Goal: Task Accomplishment & Management: Complete application form

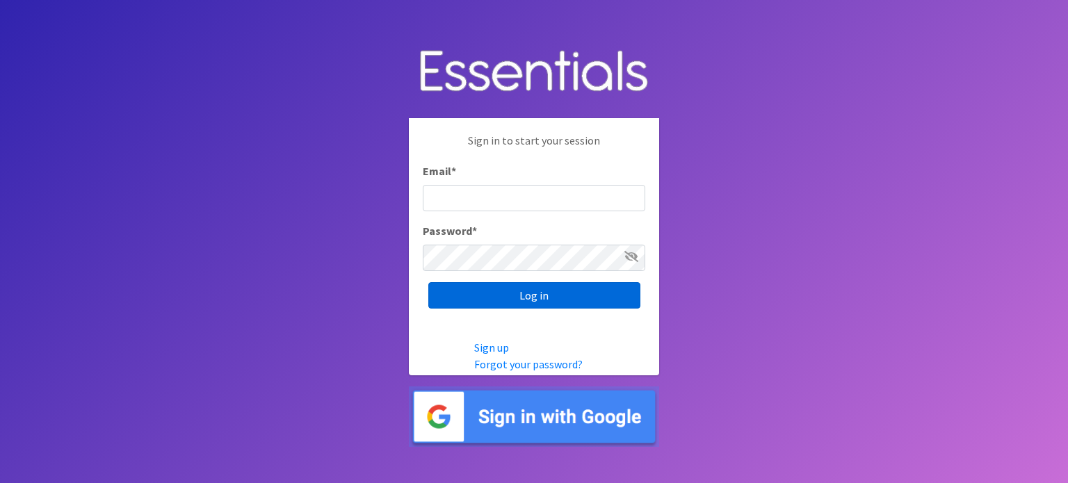
type input "[PERSON_NAME][EMAIL_ADDRESS][DOMAIN_NAME]"
click at [532, 295] on input "Log in" at bounding box center [534, 295] width 212 height 26
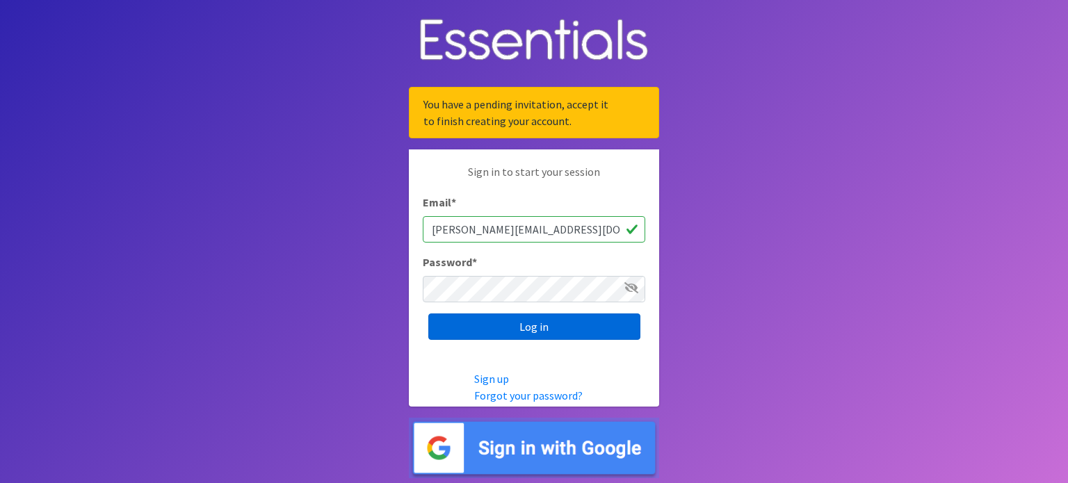
click at [553, 325] on input "Log in" at bounding box center [534, 327] width 212 height 26
click at [531, 457] on img at bounding box center [534, 448] width 250 height 60
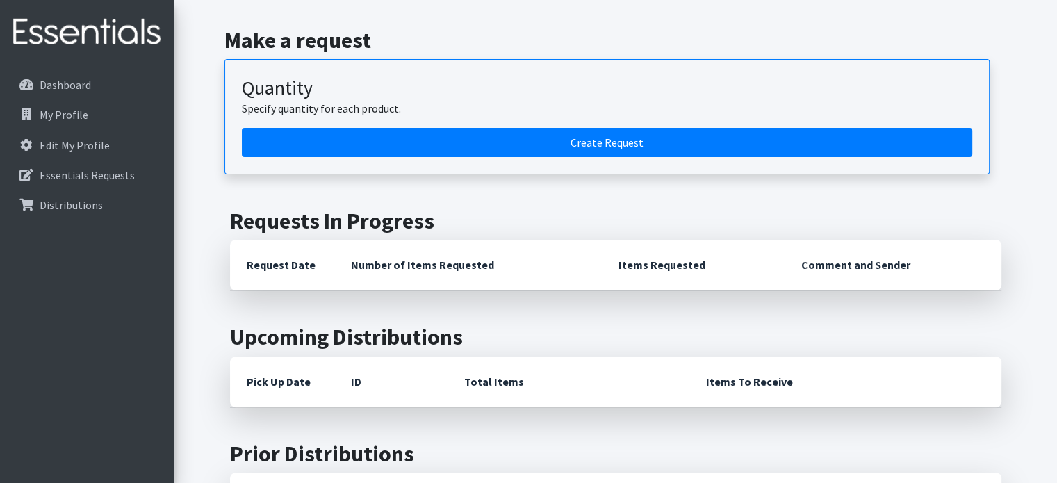
scroll to position [348, 0]
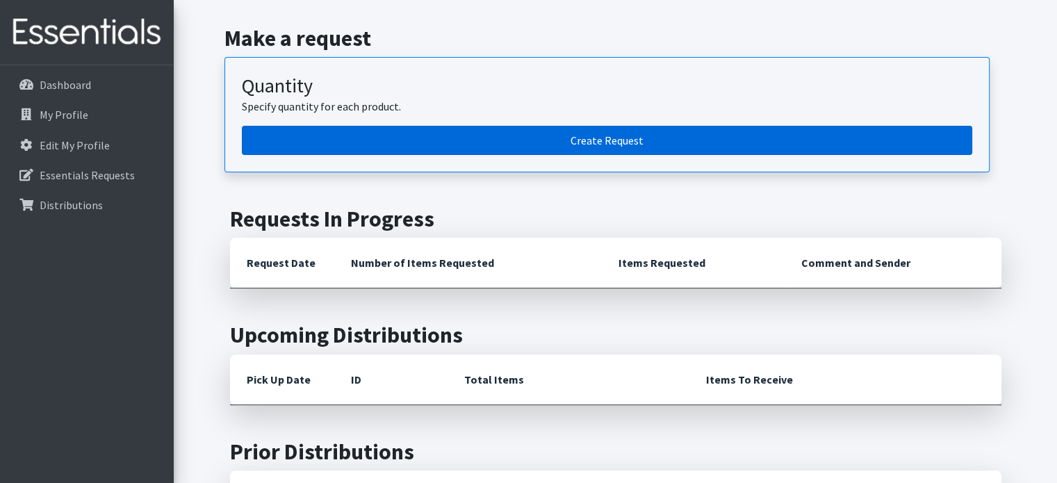
click at [628, 136] on link "Create Request" at bounding box center [607, 140] width 731 height 29
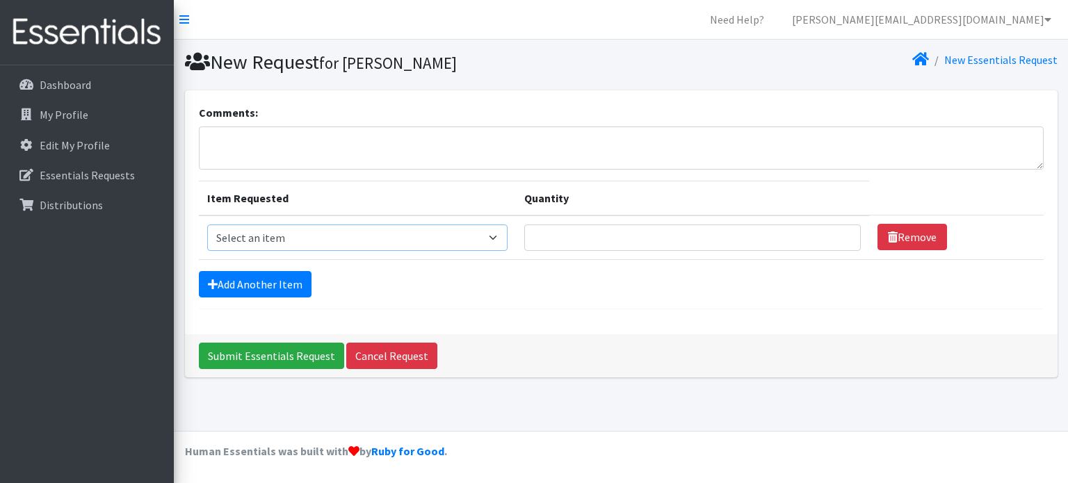
click at [502, 236] on select "Select an item 1 month period supply kit Kids (Newborn) Kids (Size 1) Kids (Siz…" at bounding box center [357, 238] width 301 height 26
select select "15074"
click at [207, 225] on select "Select an item 1 month period supply kit Kids (Newborn) Kids (Size 1) Kids (Siz…" at bounding box center [357, 238] width 301 height 26
click at [661, 240] on input "Quantity" at bounding box center [692, 238] width 336 height 26
click at [684, 234] on input "Quantity" at bounding box center [692, 238] width 336 height 26
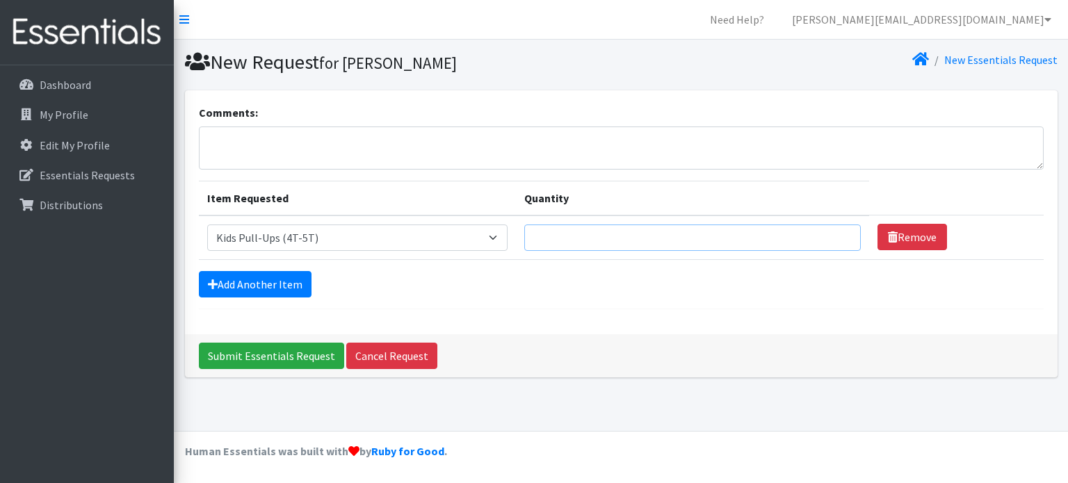
type input "1"
type input "200"
click at [263, 283] on link "Add Another Item" at bounding box center [255, 284] width 113 height 26
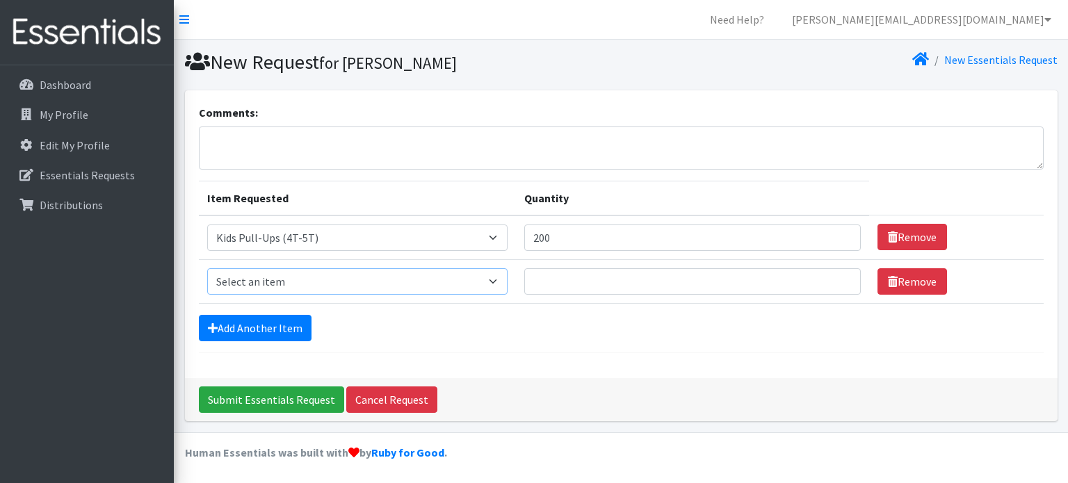
click at [499, 280] on select "Select an item 1 month period supply kit Kids (Newborn) Kids (Size 1) Kids (Siz…" at bounding box center [357, 281] width 301 height 26
select select "15071"
click at [207, 268] on select "Select an item 1 month period supply kit Kids (Newborn) Kids (Size 1) Kids (Siz…" at bounding box center [357, 281] width 301 height 26
click at [565, 280] on input "Quantity" at bounding box center [692, 281] width 336 height 26
type input "200"
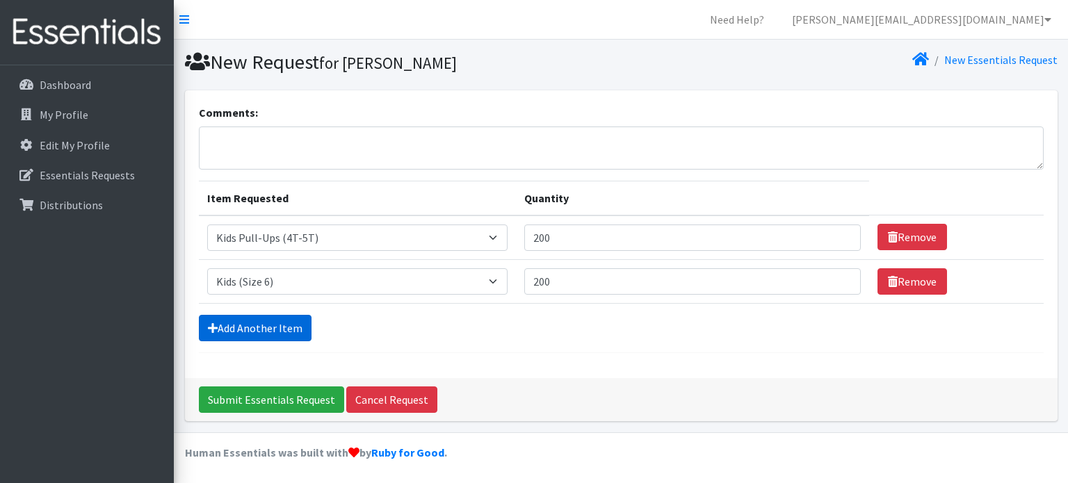
click at [288, 322] on link "Add Another Item" at bounding box center [255, 328] width 113 height 26
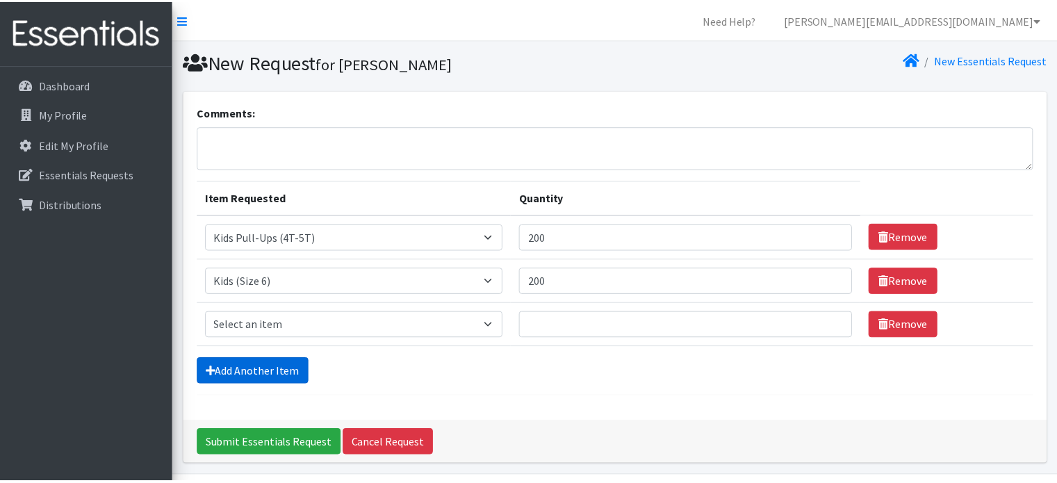
scroll to position [42, 0]
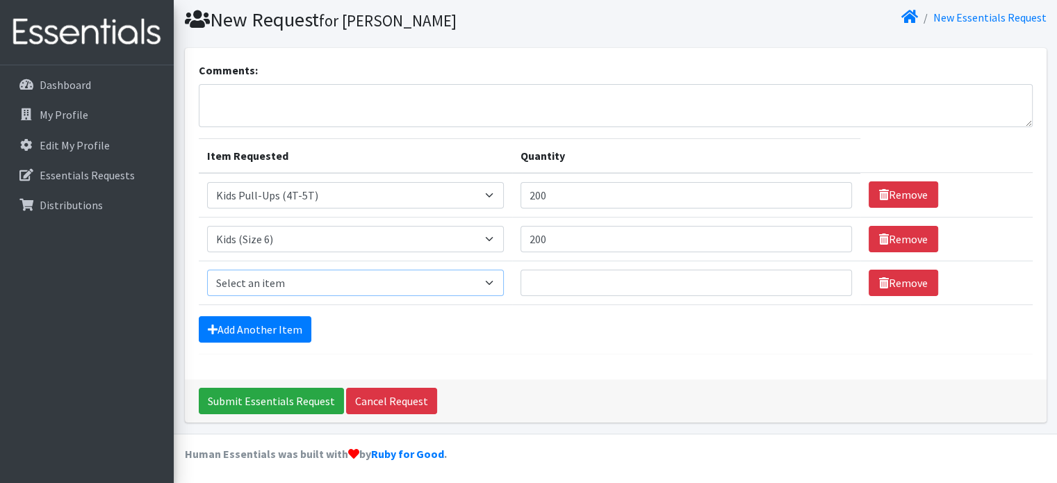
drag, startPoint x: 501, startPoint y: 283, endPoint x: 494, endPoint y: 285, distance: 7.3
click at [501, 283] on select "Select an item 1 month period supply kit Kids (Newborn) Kids (Size 1) Kids (Siz…" at bounding box center [355, 283] width 297 height 26
select select "15038"
click at [207, 270] on select "Select an item 1 month period supply kit Kids (Newborn) Kids (Size 1) Kids (Siz…" at bounding box center [355, 283] width 297 height 26
click at [579, 285] on input "Quantity" at bounding box center [687, 283] width 332 height 26
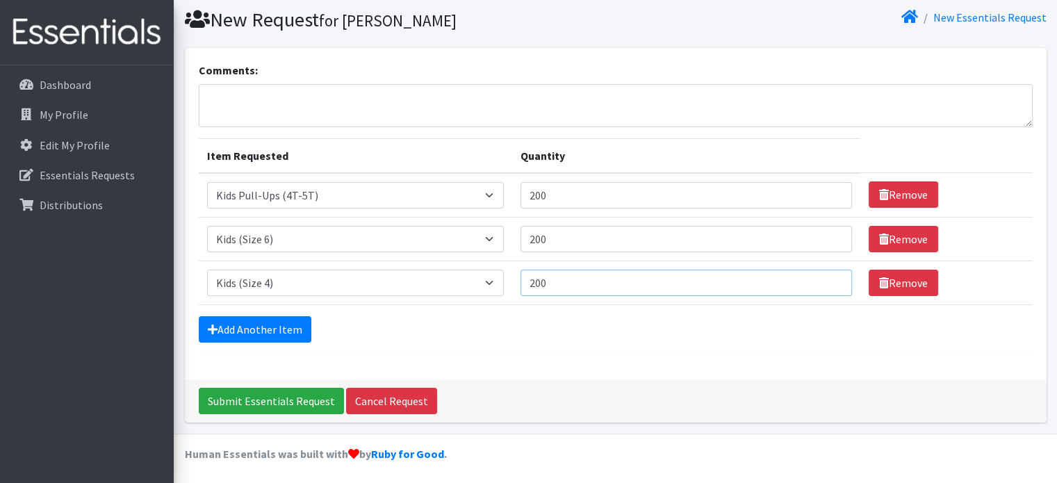
type input "200"
click at [558, 194] on input "200" at bounding box center [687, 195] width 332 height 26
click at [544, 201] on input "200" at bounding box center [687, 195] width 332 height 26
type input "400"
click at [543, 236] on input "200" at bounding box center [687, 239] width 332 height 26
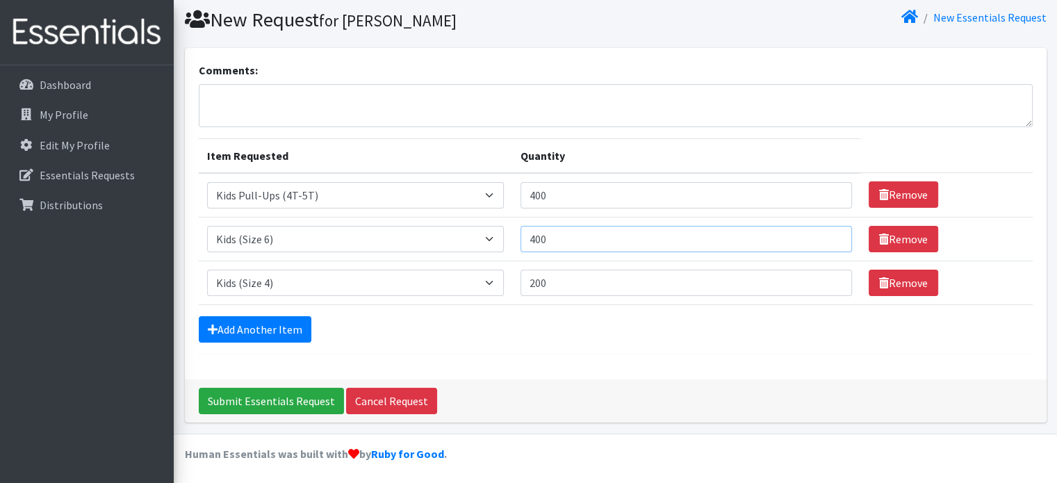
type input "400"
click at [544, 282] on input "200" at bounding box center [687, 283] width 332 height 26
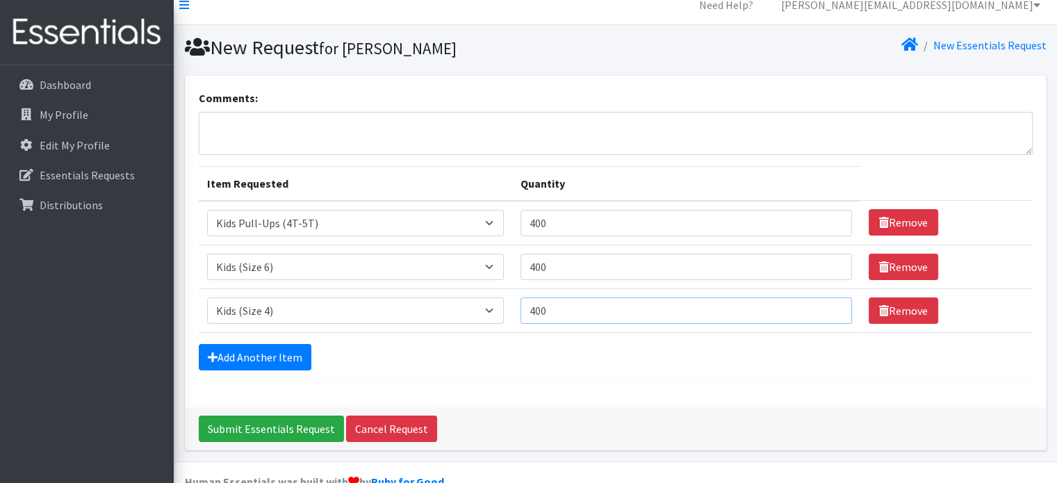
scroll to position [0, 0]
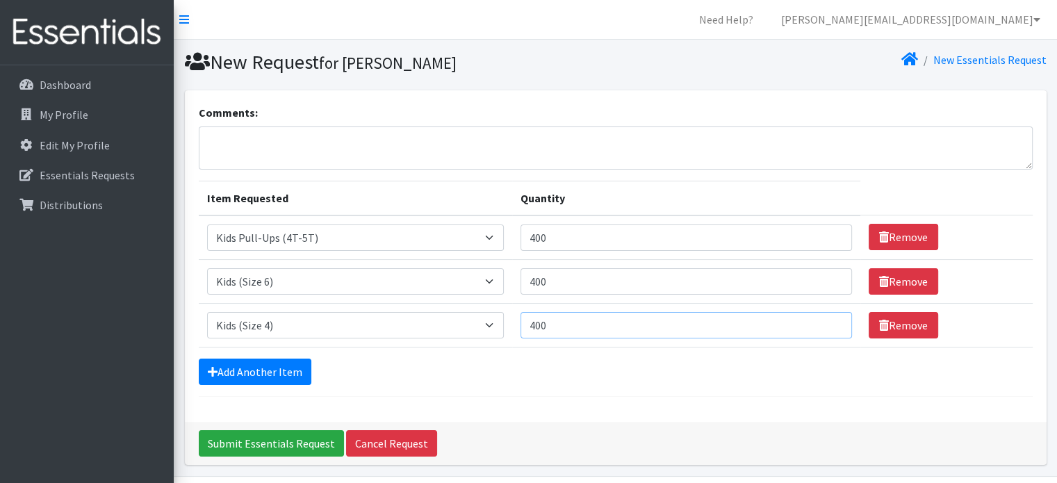
type input "400"
click at [298, 140] on textarea "Comments:" at bounding box center [616, 148] width 834 height 43
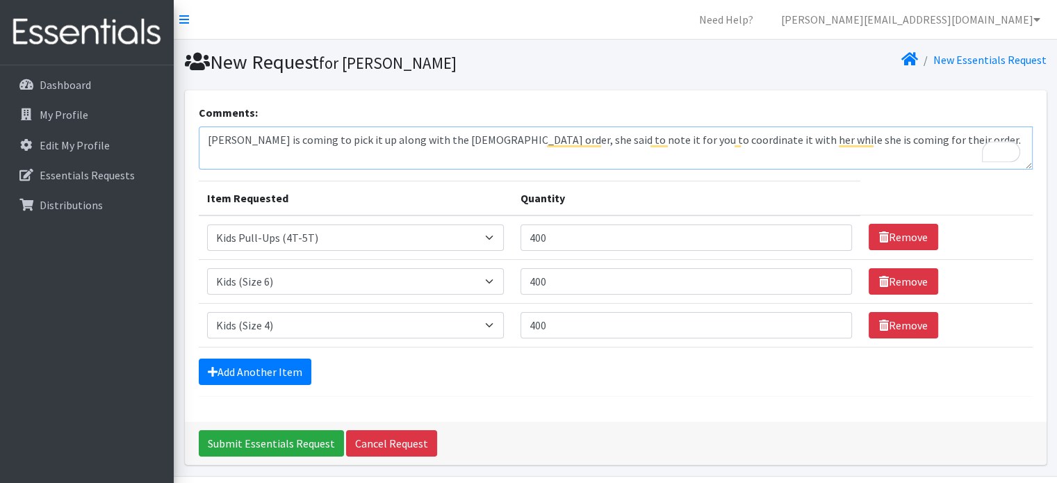
click at [951, 136] on textarea "Debbie Zilhler is coming to pick it up along with the Episcole Church order, sh…" at bounding box center [616, 148] width 834 height 43
click at [274, 138] on textarea "Debbie Zilhler is coming to pick it up along with the Episcole Church order, sh…" at bounding box center [616, 148] width 834 height 43
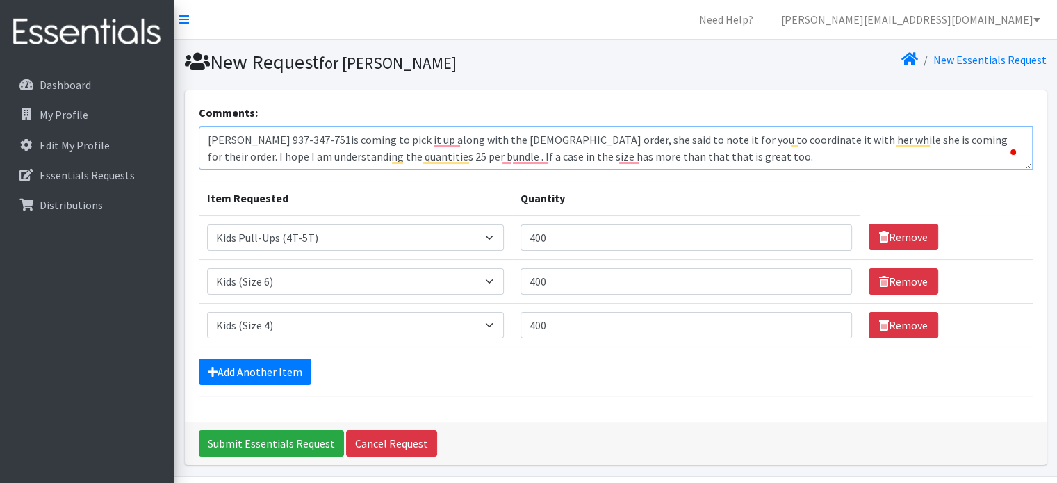
type textarea "Debbie Zilhler 937-347-7519is coming to pick it up along with the Episcole Chur…"
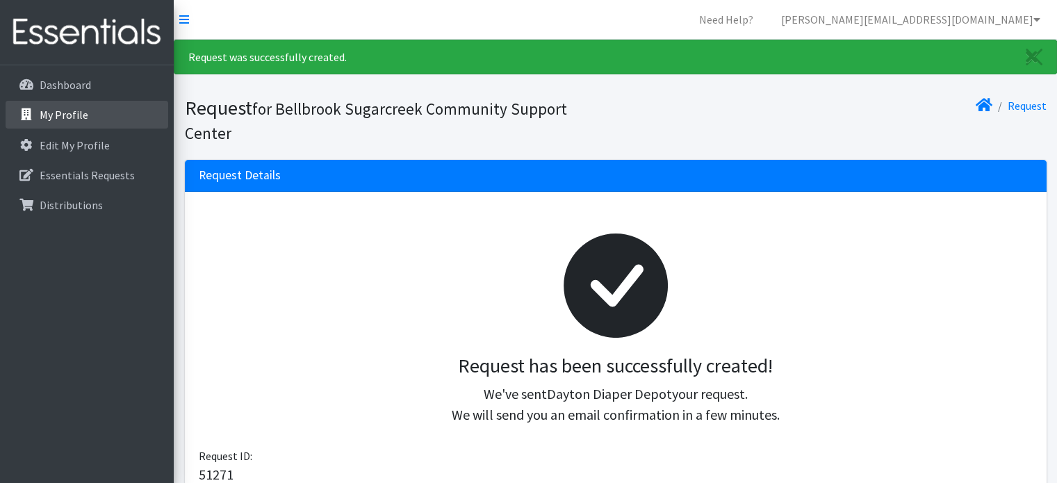
click at [47, 115] on p "My Profile" at bounding box center [64, 115] width 49 height 14
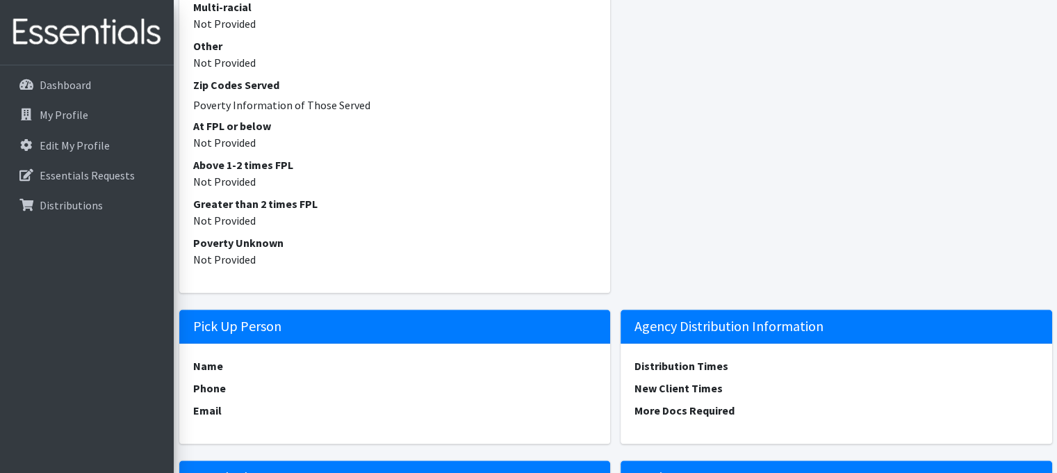
scroll to position [1711, 0]
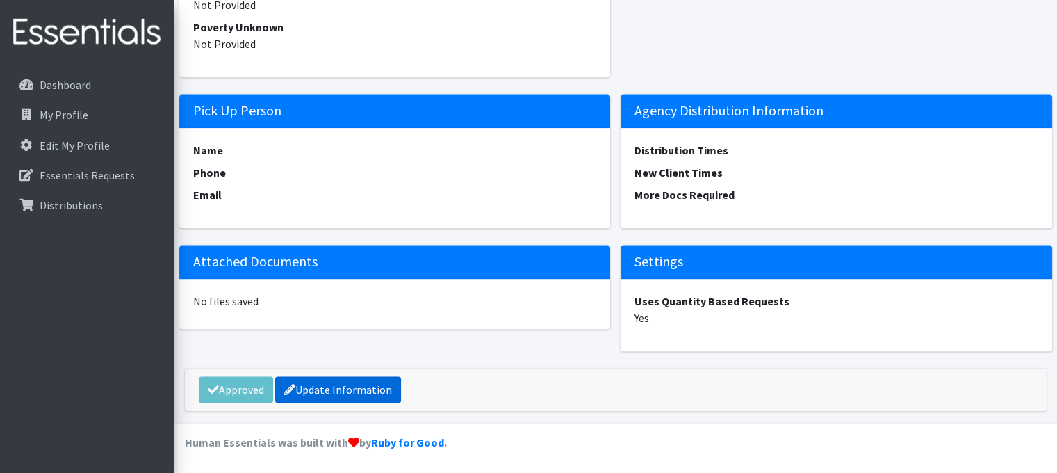
click at [375, 389] on link "Update Information" at bounding box center [338, 389] width 126 height 26
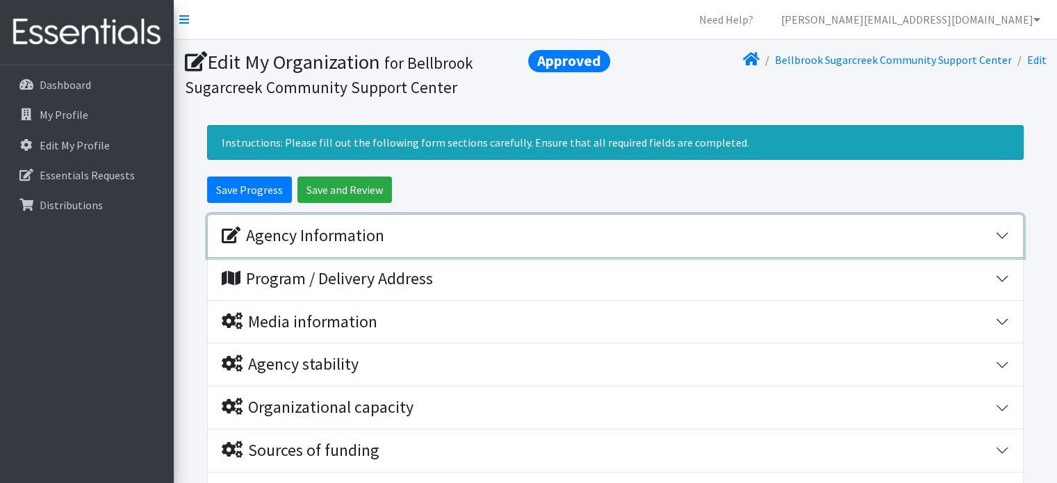
click at [416, 234] on div "Agency Information" at bounding box center [609, 236] width 774 height 20
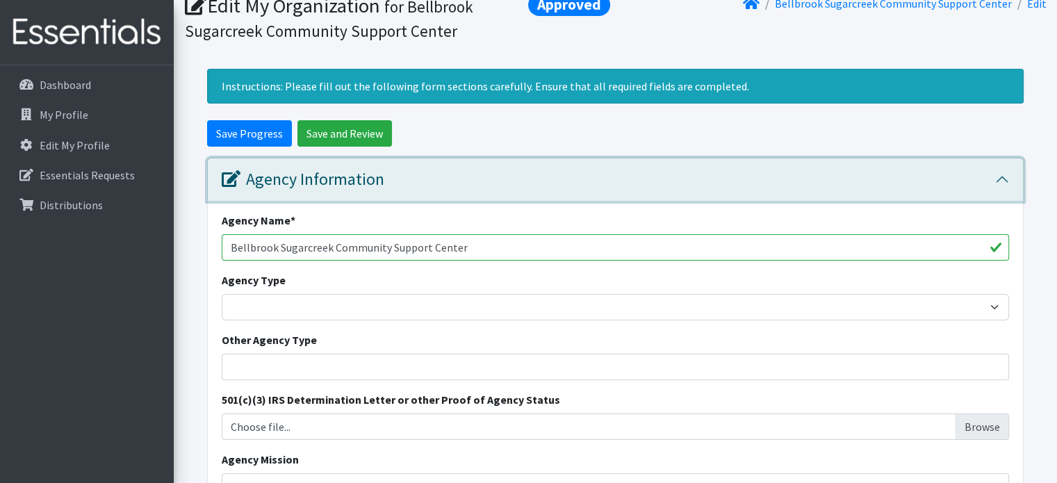
scroll to position [139, 0]
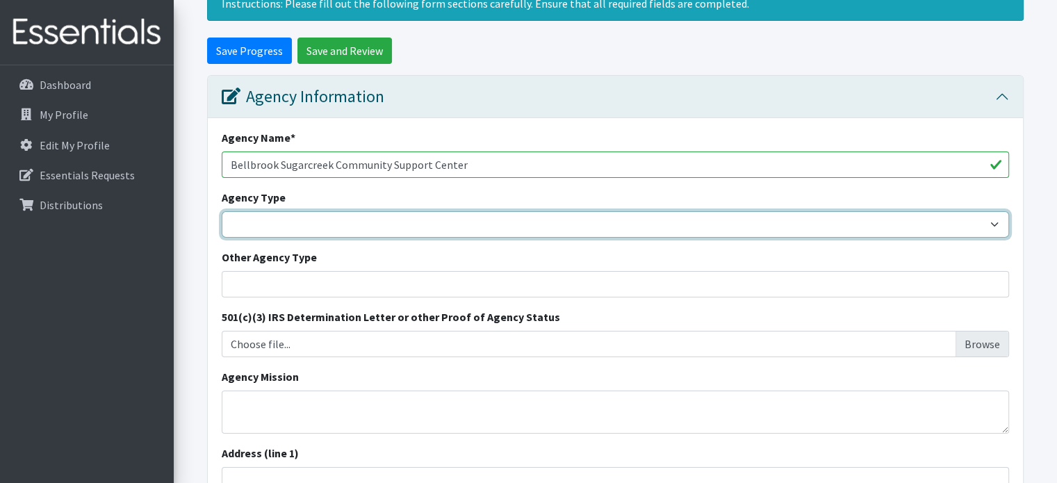
click at [991, 227] on select "Basic Needs Bank Career technical training Child abuse resource center Church o…" at bounding box center [616, 224] width 788 height 26
select select "family"
click at [222, 211] on select "Basic Needs Bank Career technical training Child abuse resource center Church o…" at bounding box center [616, 224] width 788 height 26
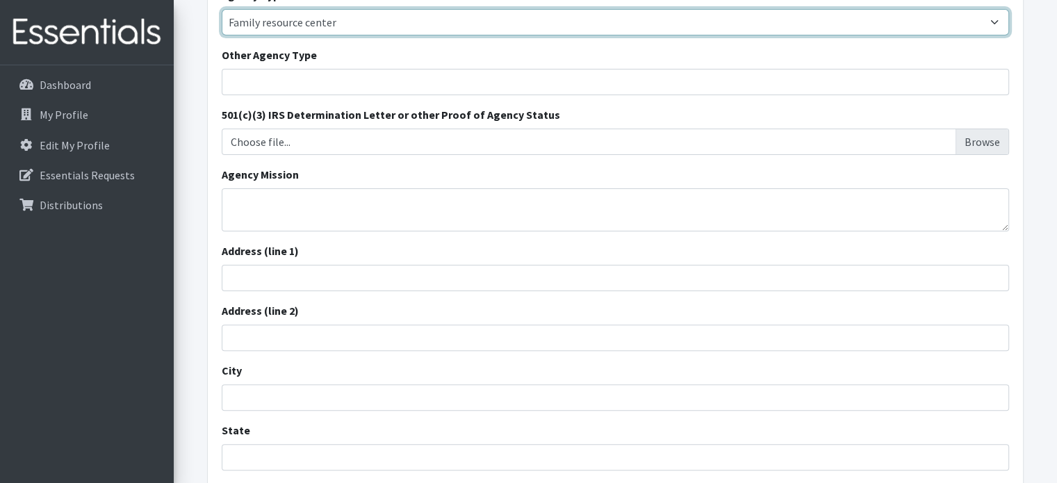
scroll to position [348, 0]
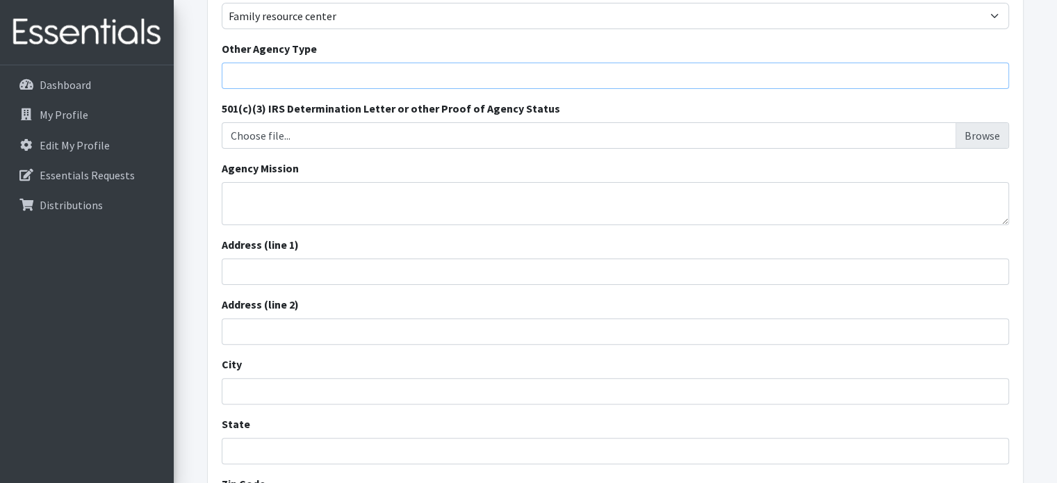
click at [343, 75] on input "Other Agency Type" at bounding box center [616, 76] width 788 height 26
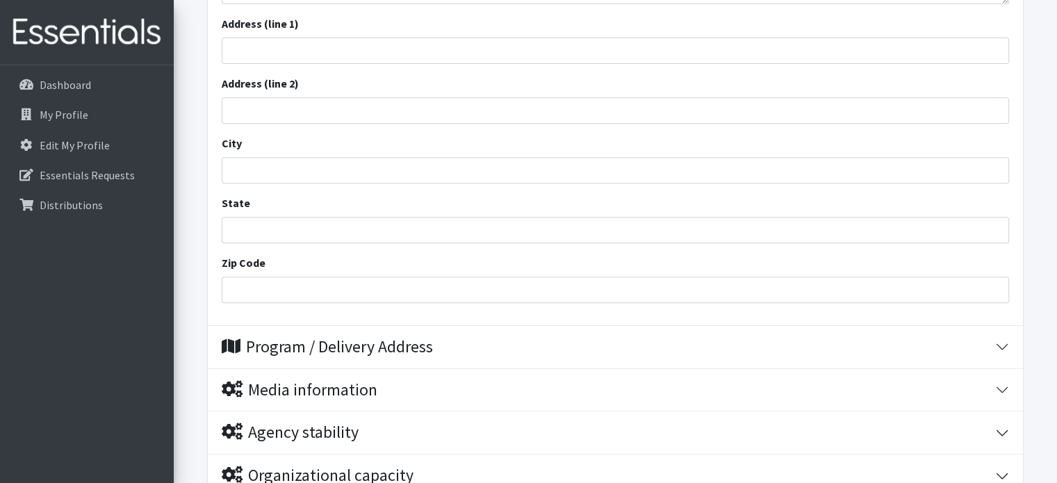
scroll to position [487, 0]
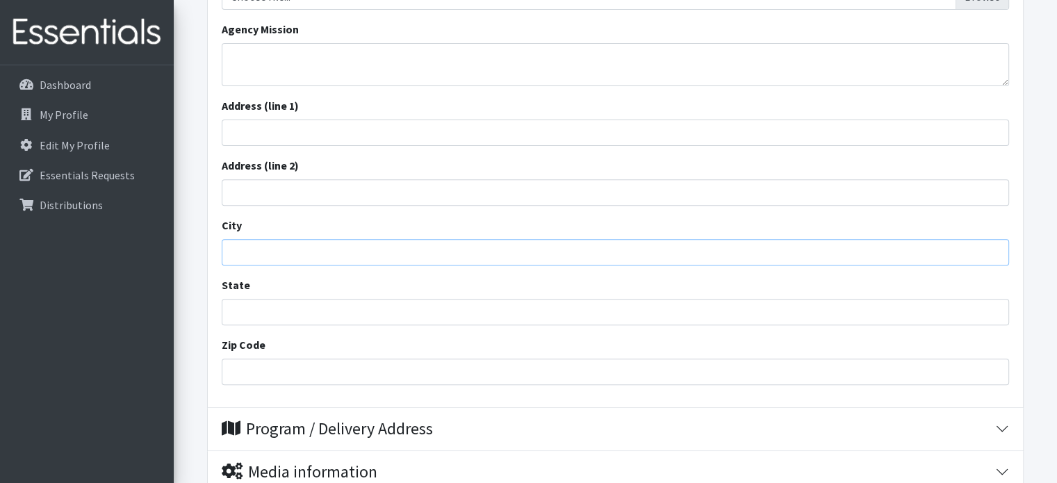
click at [327, 255] on input "City" at bounding box center [616, 252] width 788 height 26
type input "Bellbrook"
click at [263, 309] on input "State" at bounding box center [616, 312] width 788 height 26
type input "Ohio"
click at [261, 371] on input "Zip Code" at bounding box center [616, 372] width 788 height 26
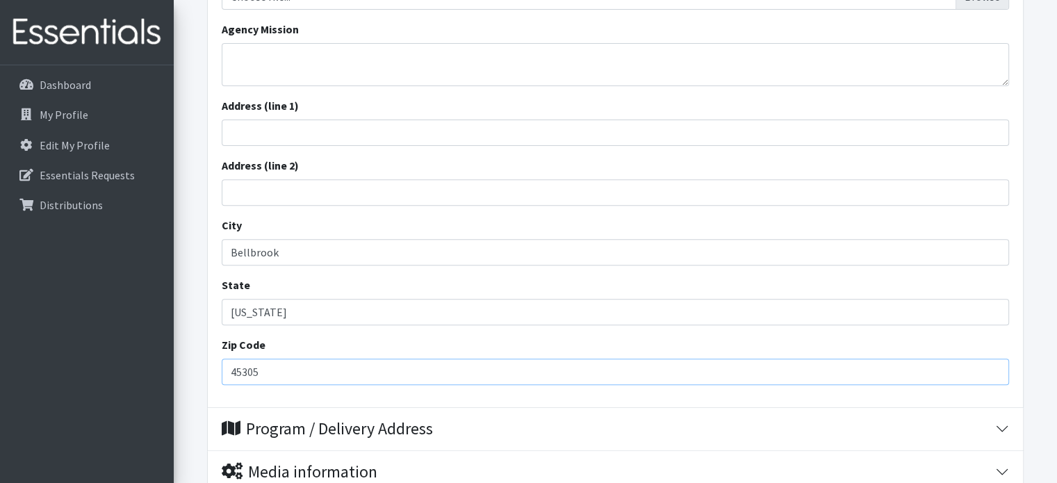
type input "45305"
click at [534, 304] on input "Ohio" at bounding box center [616, 312] width 788 height 26
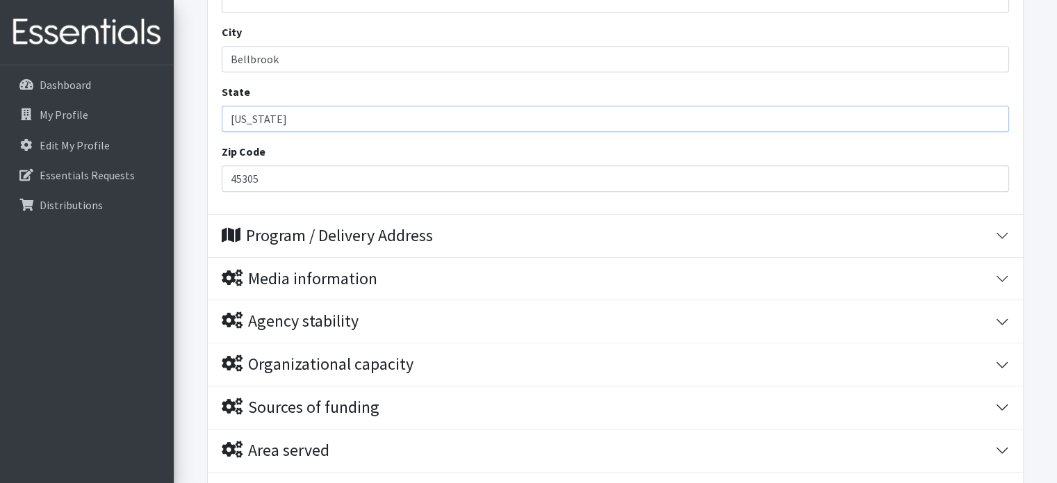
scroll to position [765, 0]
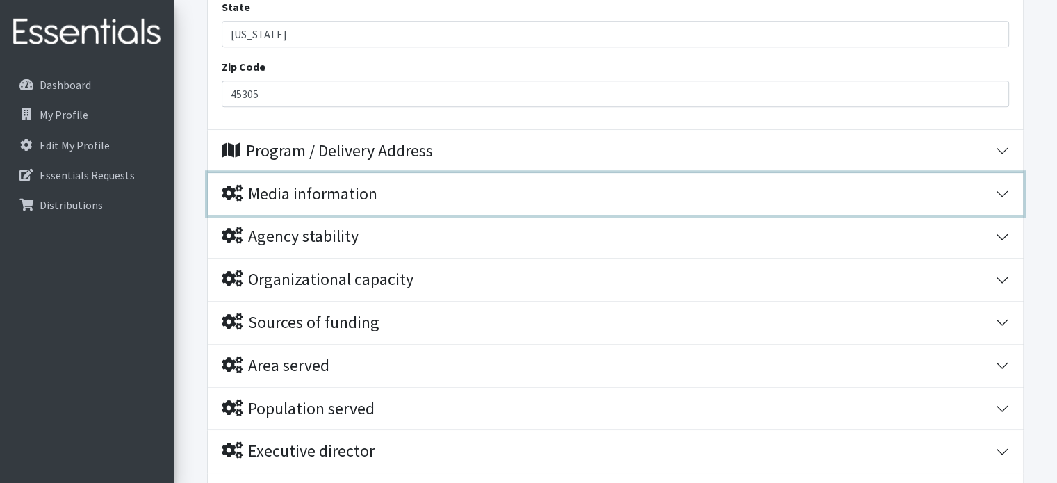
click at [491, 200] on div "Media information" at bounding box center [609, 194] width 774 height 20
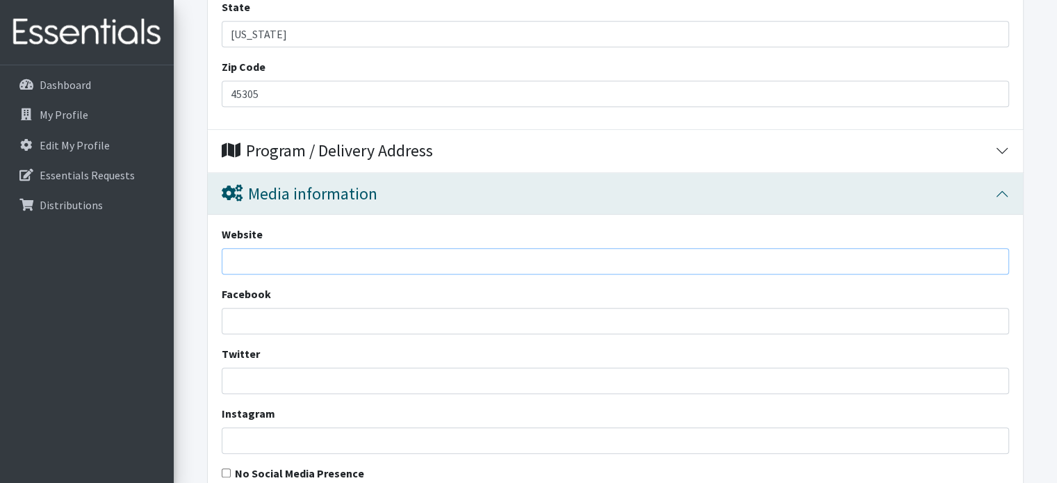
click at [391, 261] on input "Website" at bounding box center [616, 261] width 788 height 26
paste input "https://bscsc.org/"
type input "https://bscsc.org/"
click at [247, 322] on input "Facebook" at bounding box center [616, 321] width 788 height 26
paste input "https://www.facebook.com/BellbrookSugarcreekCommunitySupportCenter"
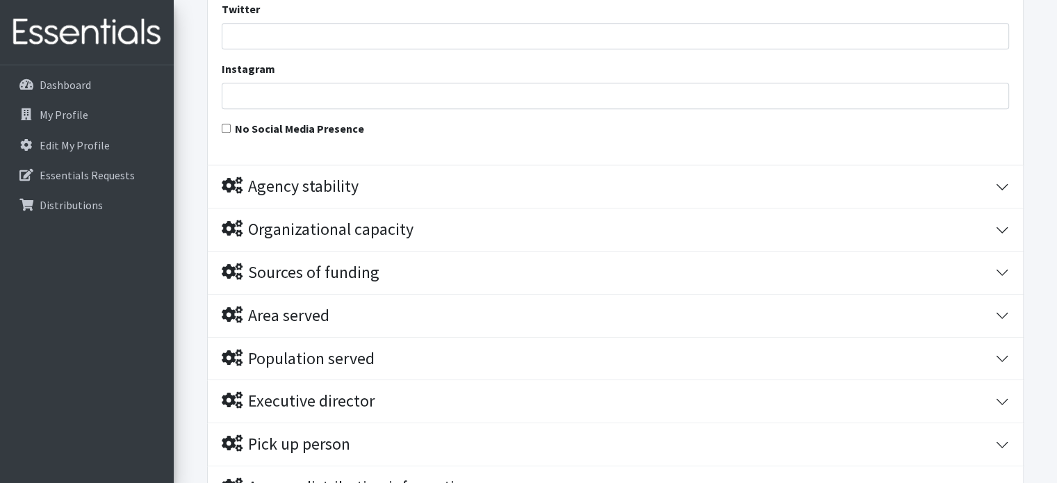
scroll to position [1112, 0]
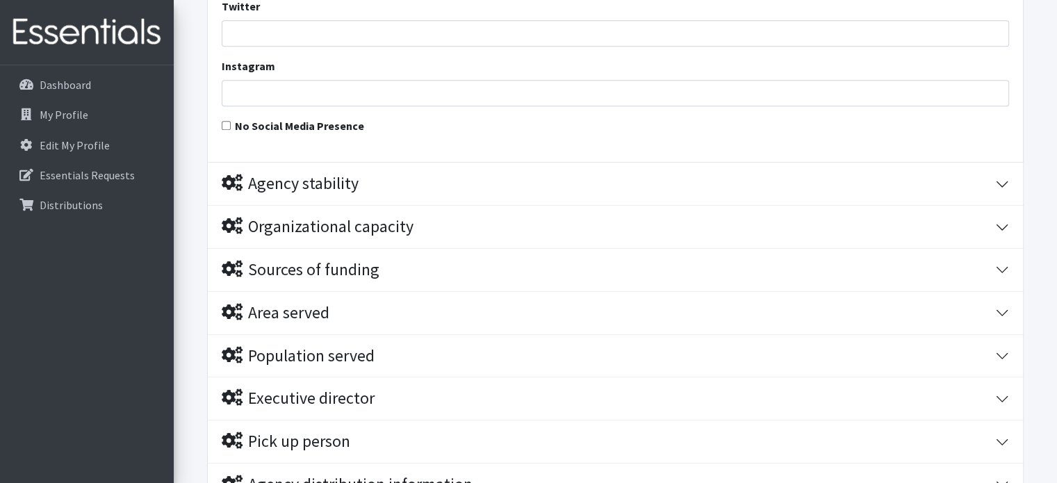
type input "https://www.facebook.com/BellbrookSugarcreekCommunitySupportCenter"
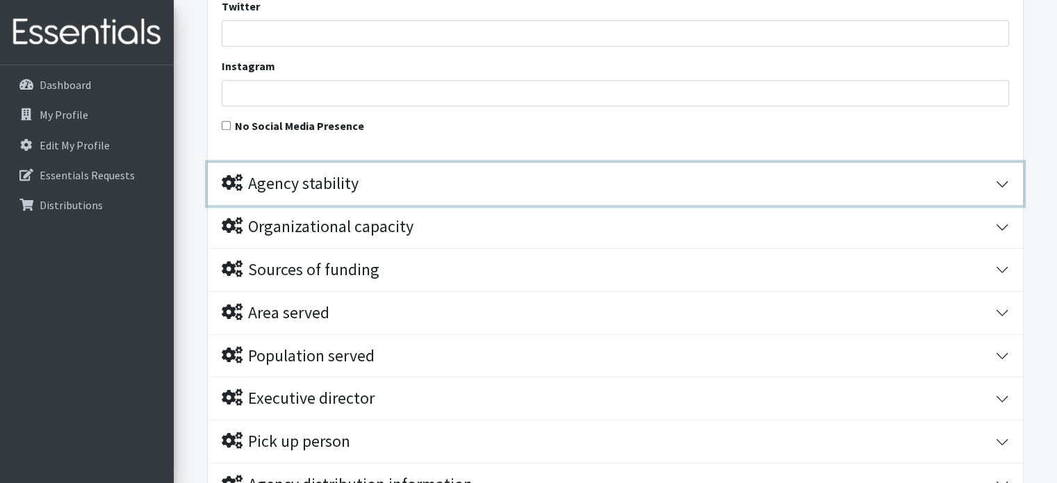
click at [339, 185] on div "Agency stability" at bounding box center [290, 184] width 137 height 20
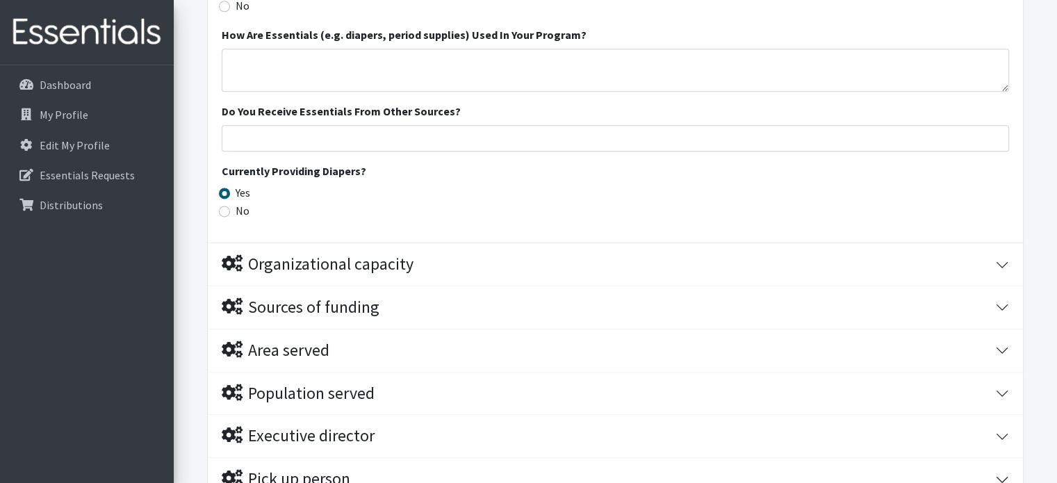
scroll to position [2016, 0]
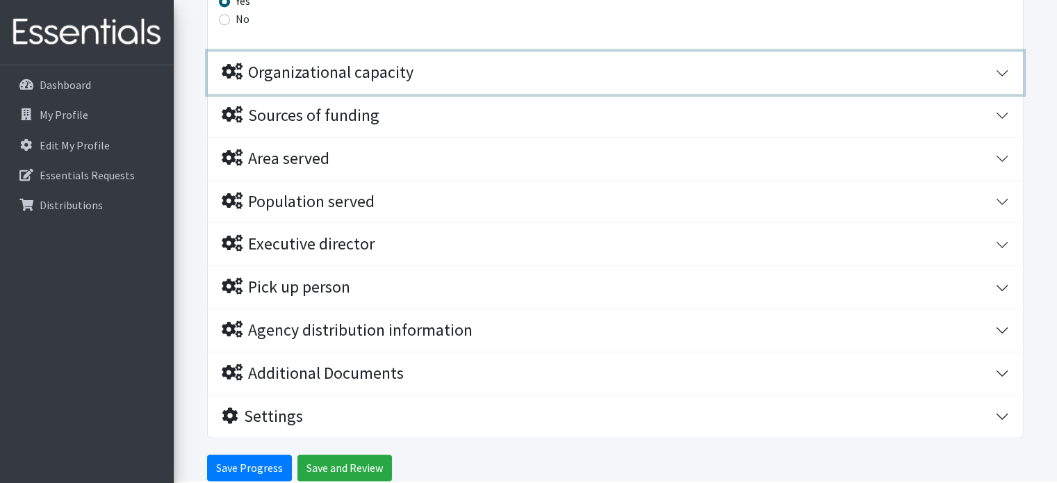
click at [331, 72] on div "Organizational capacity" at bounding box center [318, 73] width 192 height 20
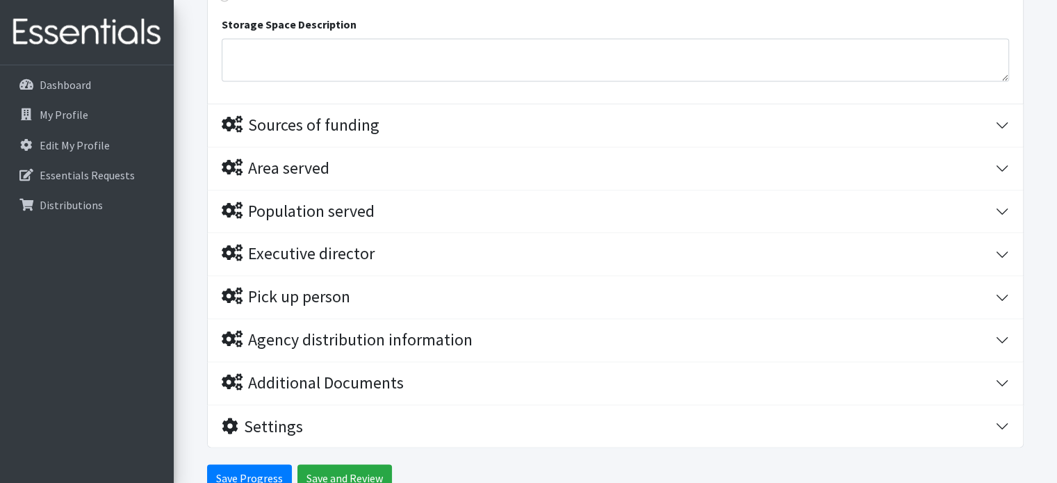
scroll to position [2243, 0]
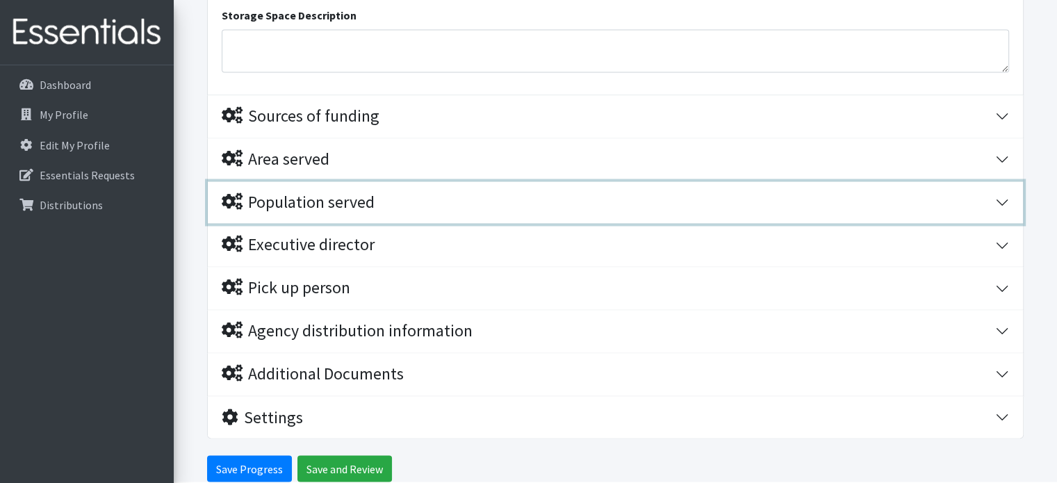
click at [328, 205] on div "Population served" at bounding box center [298, 203] width 153 height 20
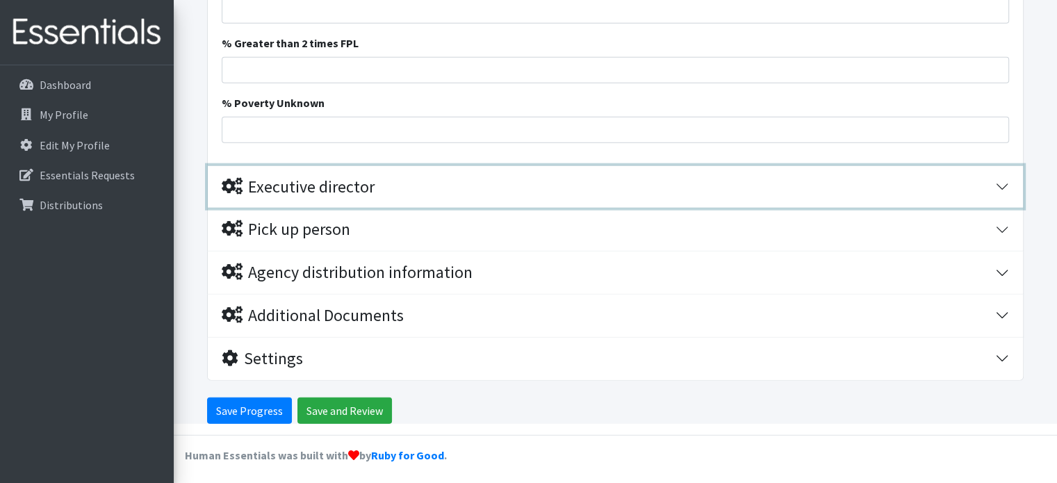
click at [339, 187] on div "Executive director" at bounding box center [298, 187] width 153 height 20
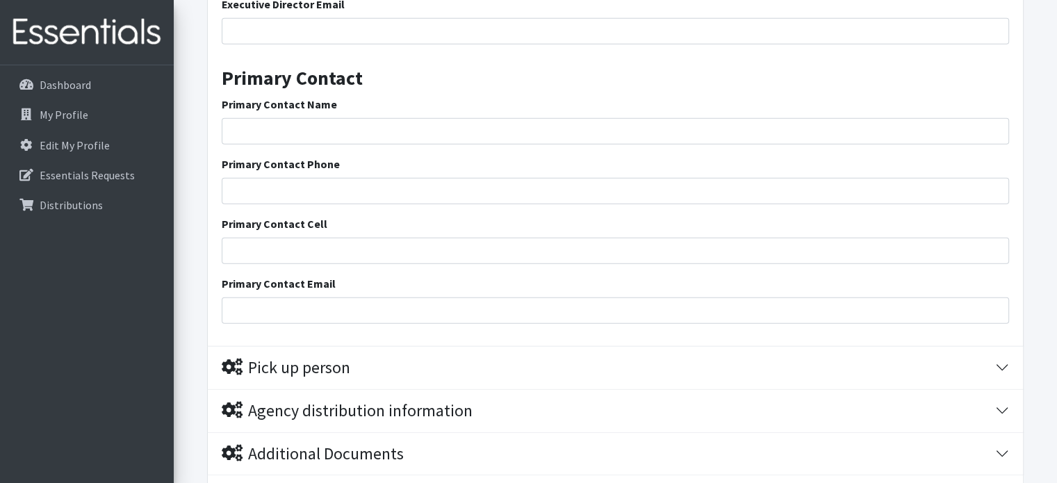
scroll to position [3686, 0]
click at [355, 128] on input "Primary Contact Name" at bounding box center [616, 133] width 788 height 26
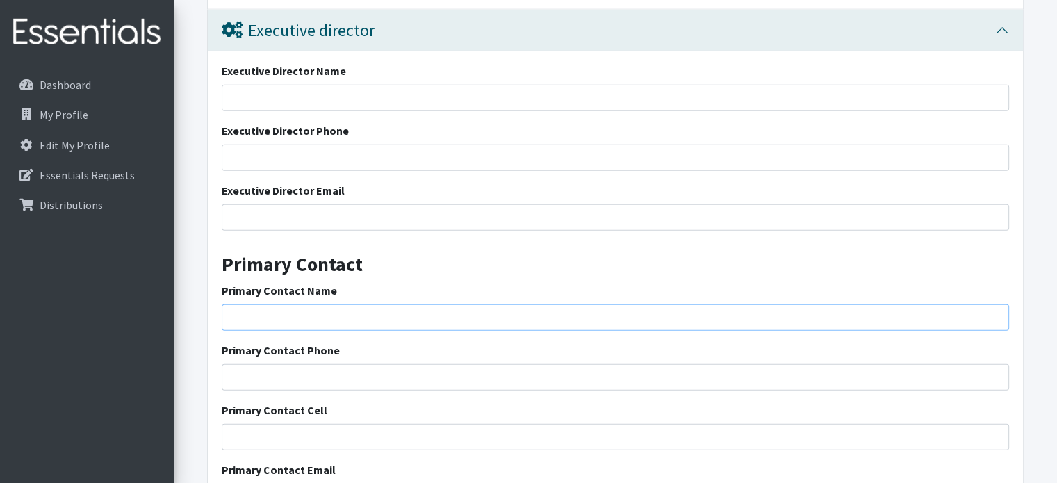
scroll to position [3477, 0]
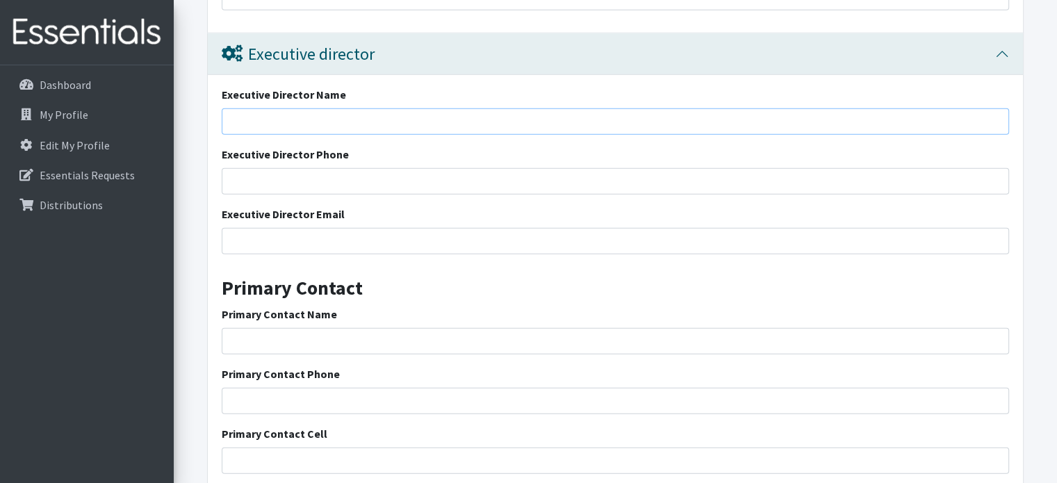
click at [336, 122] on input "Executive Director Name" at bounding box center [616, 121] width 788 height 26
type input "Cindy Comperchio"
click at [286, 234] on input "Executive Director Email" at bounding box center [616, 241] width 788 height 26
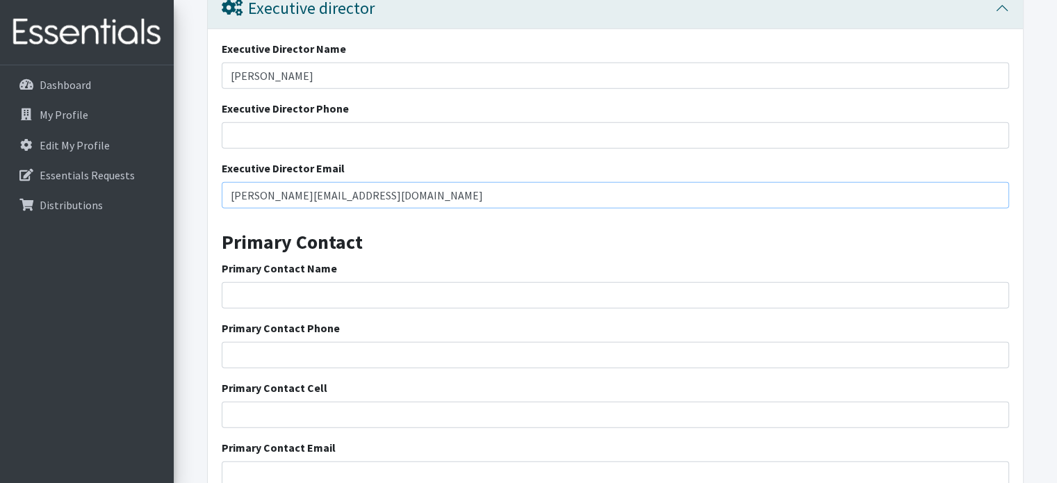
scroll to position [3547, 0]
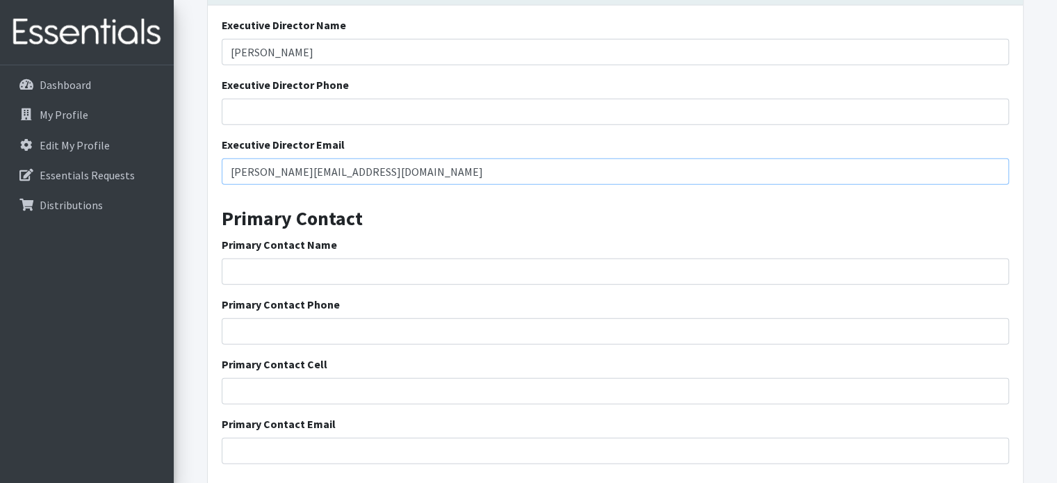
type input "CIndy@bscsc.org"
click at [291, 268] on input "Primary Contact Name" at bounding box center [616, 272] width 788 height 26
type input "Kimberly Hanks"
click at [243, 328] on input "Primary Contact Phone" at bounding box center [616, 331] width 788 height 26
click at [302, 448] on input "Primary Contact Email" at bounding box center [616, 451] width 788 height 26
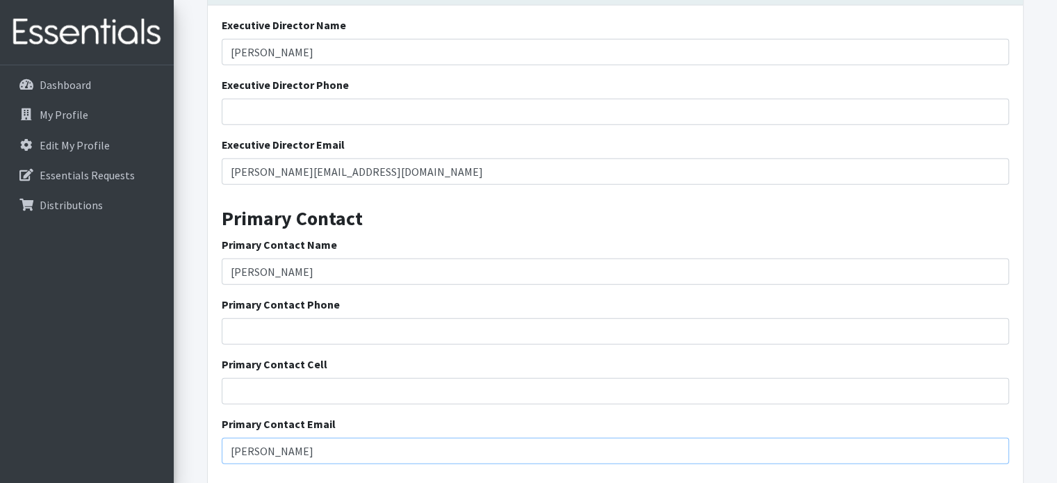
type input "Kimberly@bscsc.org"
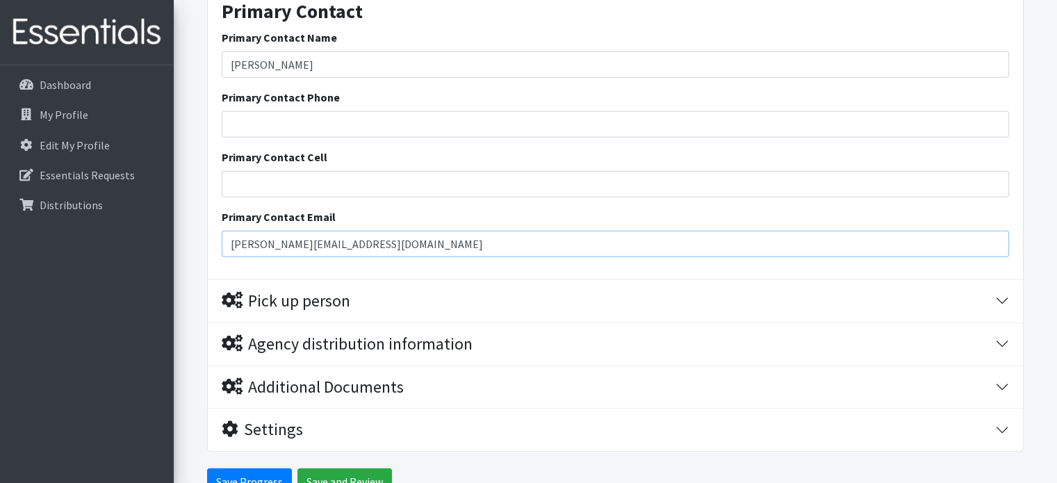
scroll to position [3755, 0]
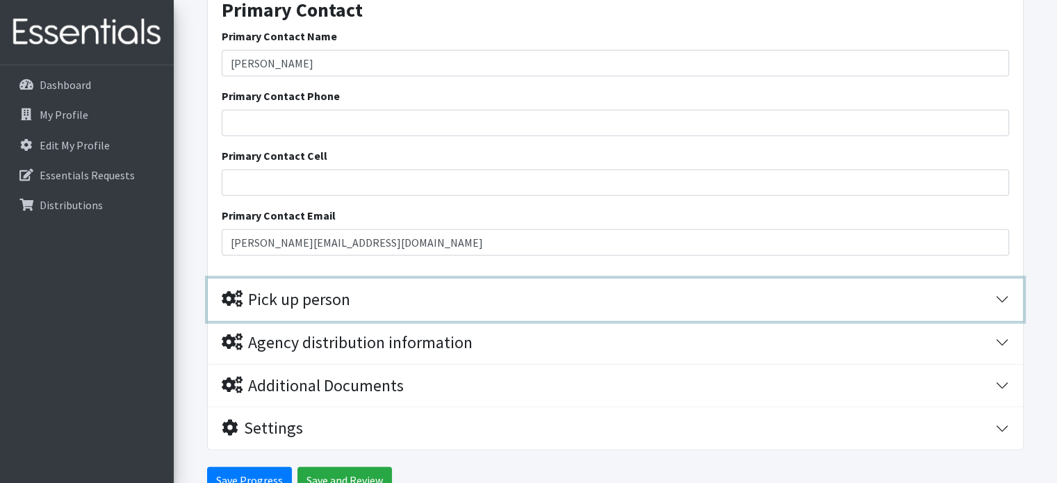
click at [414, 308] on button "Pick up person" at bounding box center [615, 300] width 815 height 42
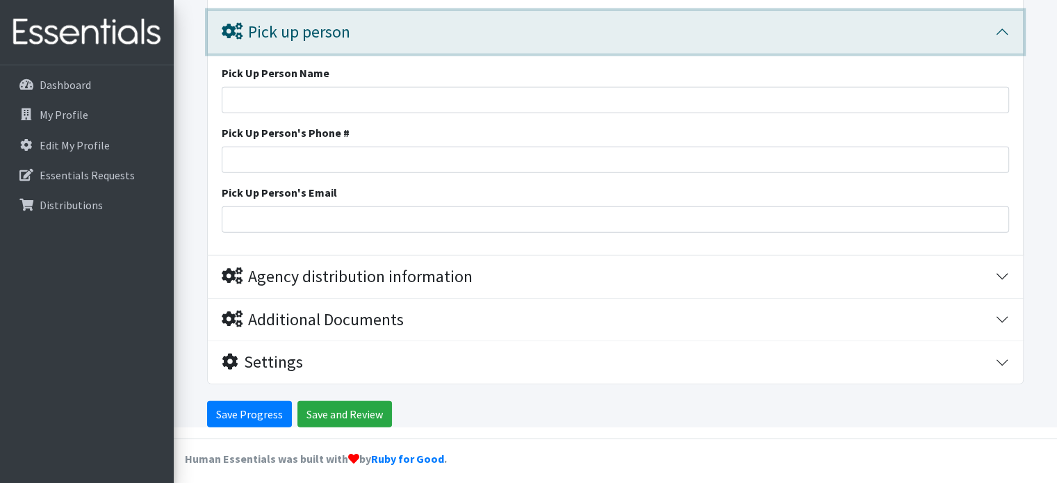
scroll to position [4027, 0]
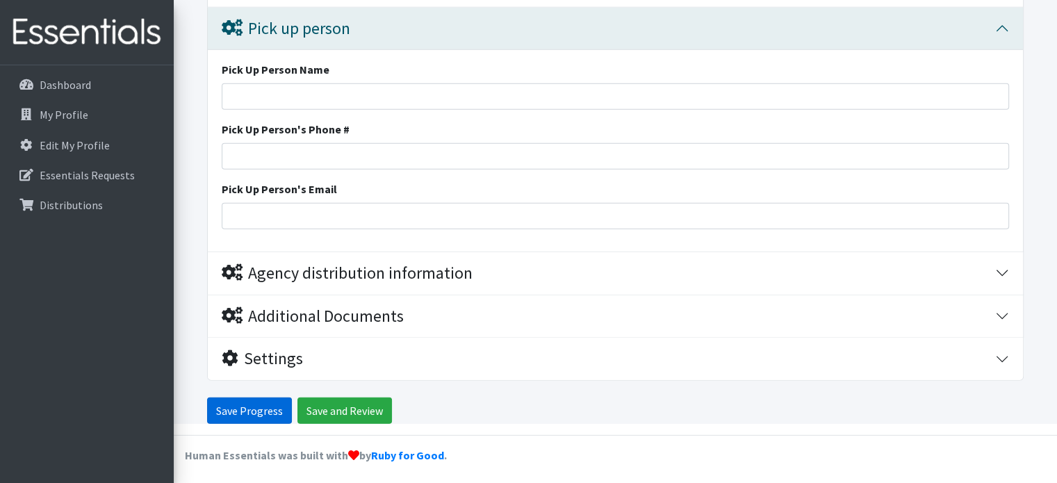
click at [247, 408] on input "Save Progress" at bounding box center [249, 411] width 85 height 26
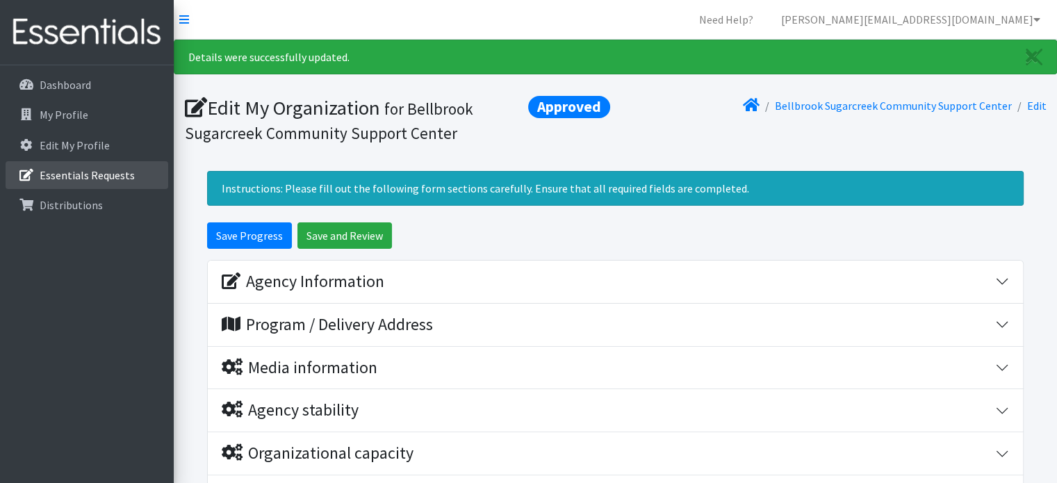
click at [92, 173] on p "Essentials Requests" at bounding box center [87, 175] width 95 height 14
